Goal: Go to known website: Access a specific website the user already knows

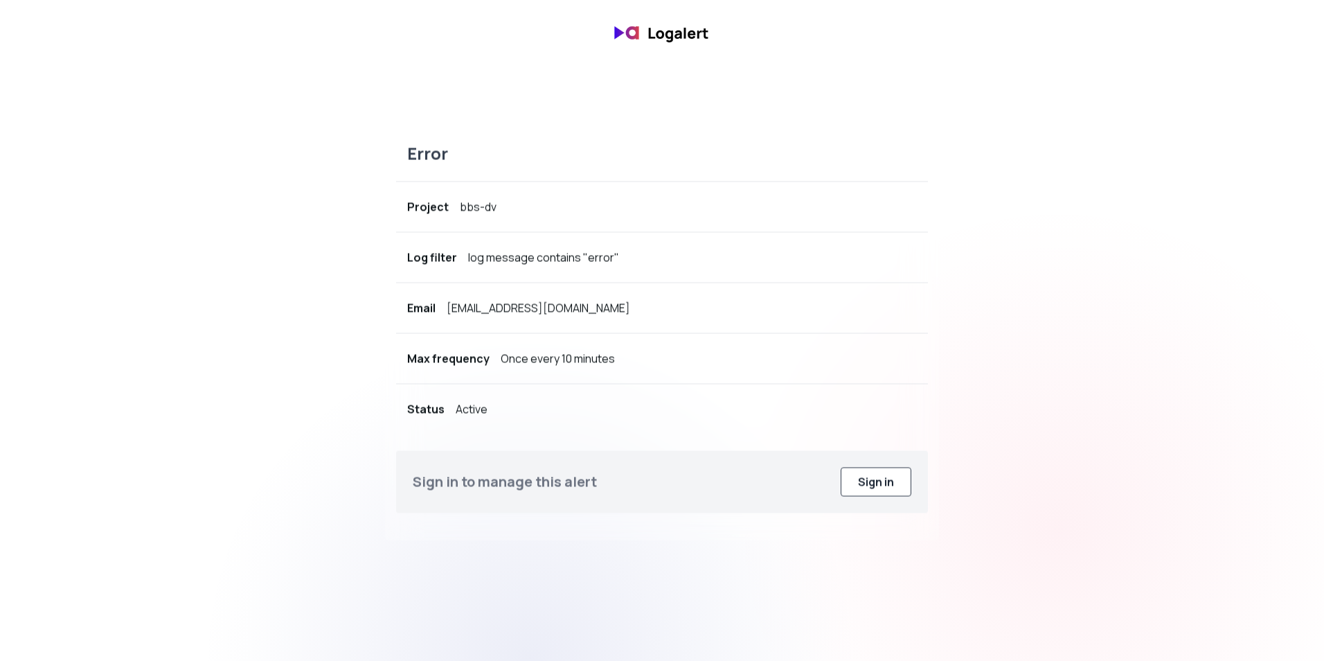
click at [857, 483] on button "Sign in" at bounding box center [876, 481] width 71 height 29
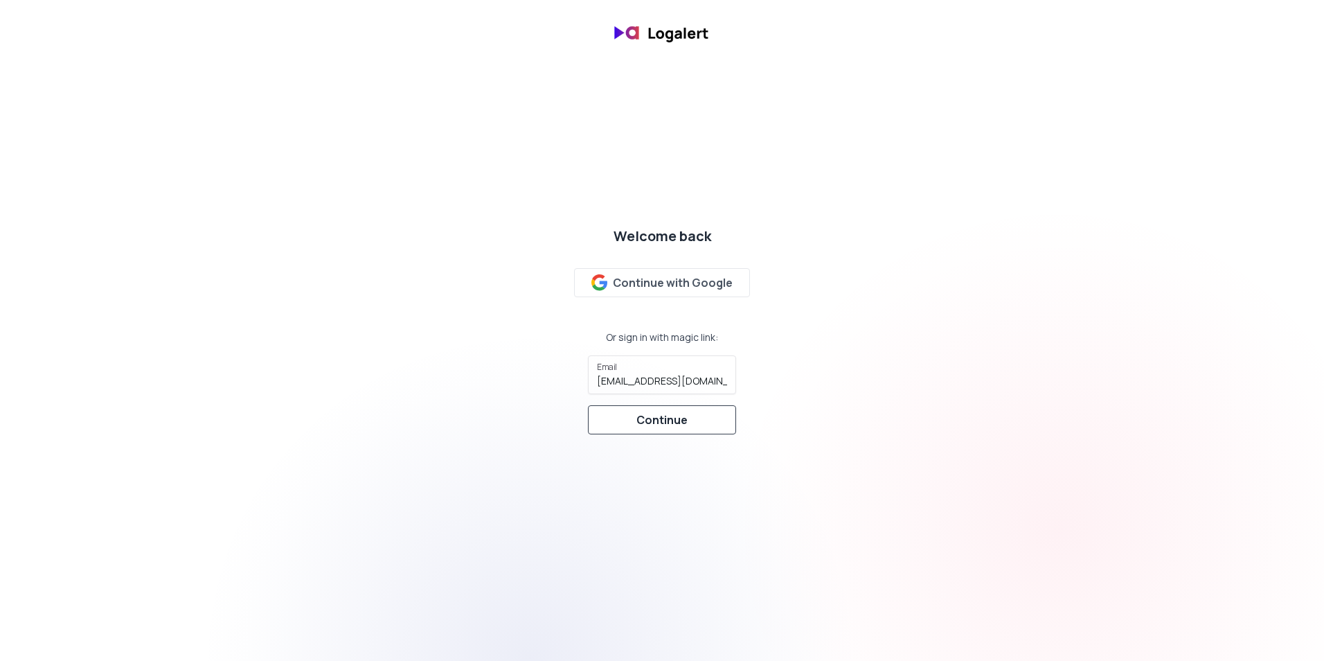
click at [667, 425] on div "Continue" at bounding box center [661, 419] width 51 height 17
